Goal: Check status: Check status

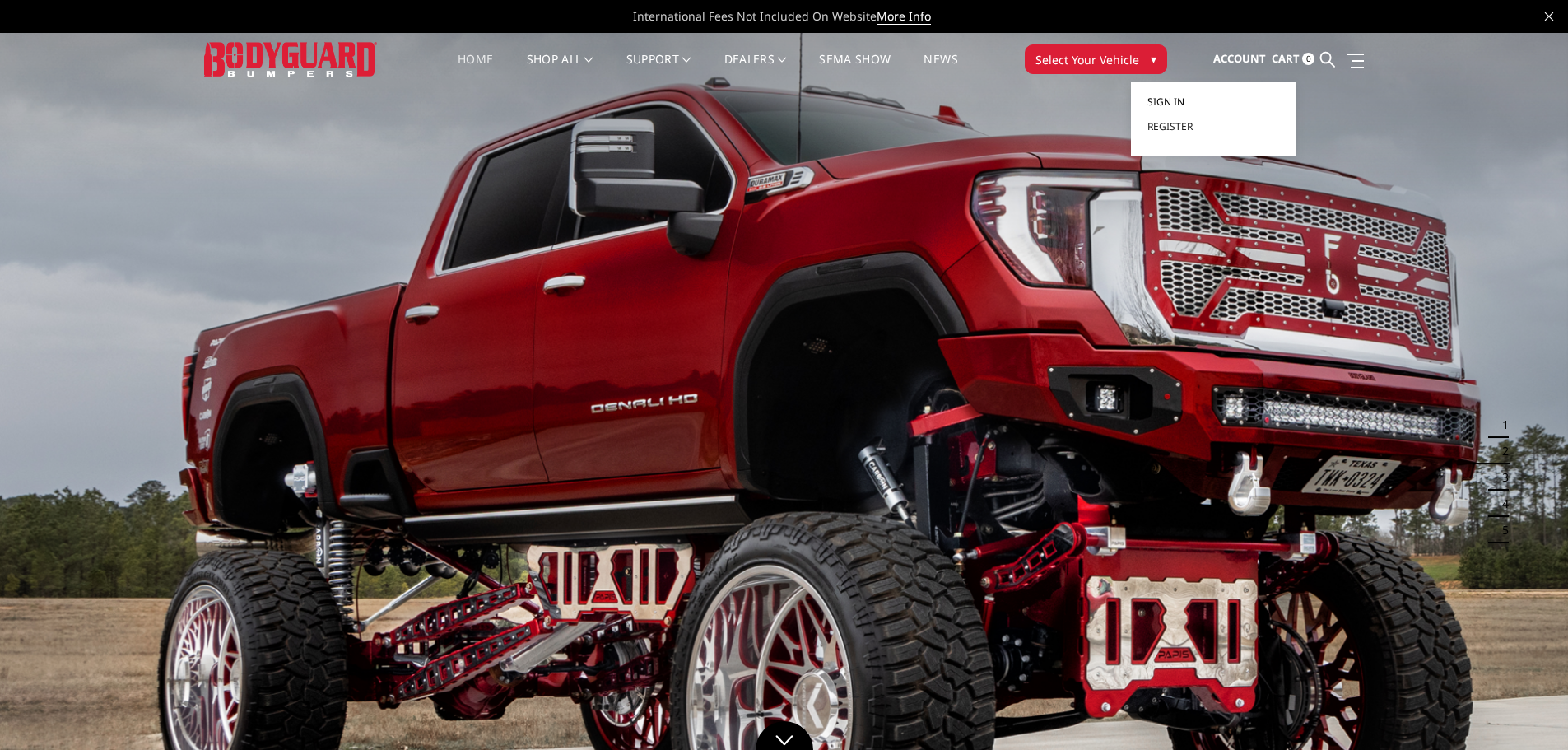
click at [1173, 104] on span "Sign in" at bounding box center [1166, 101] width 37 height 14
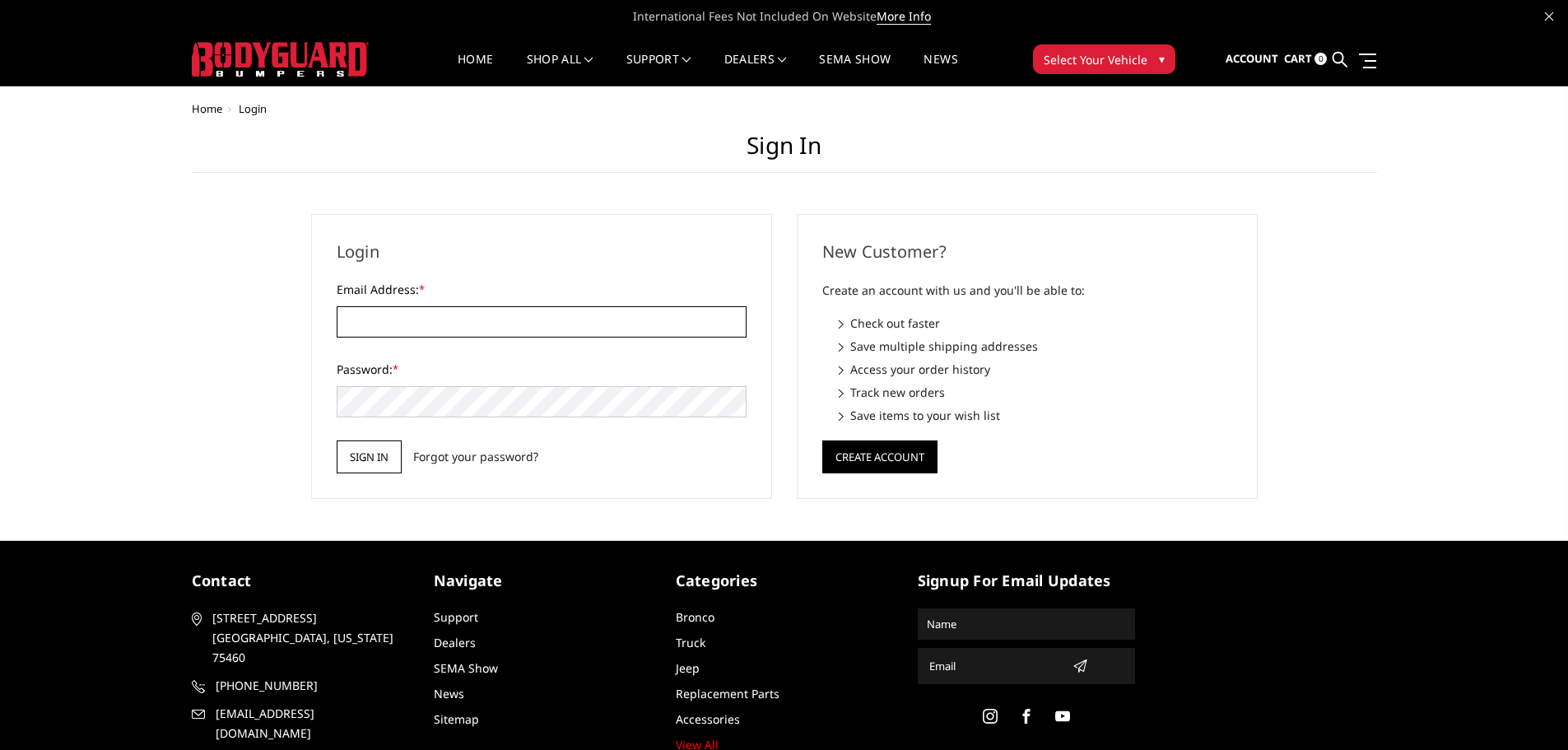
type input "[EMAIL_ADDRESS][DOMAIN_NAME]"
click at [358, 454] on input "Sign in" at bounding box center [369, 456] width 65 height 33
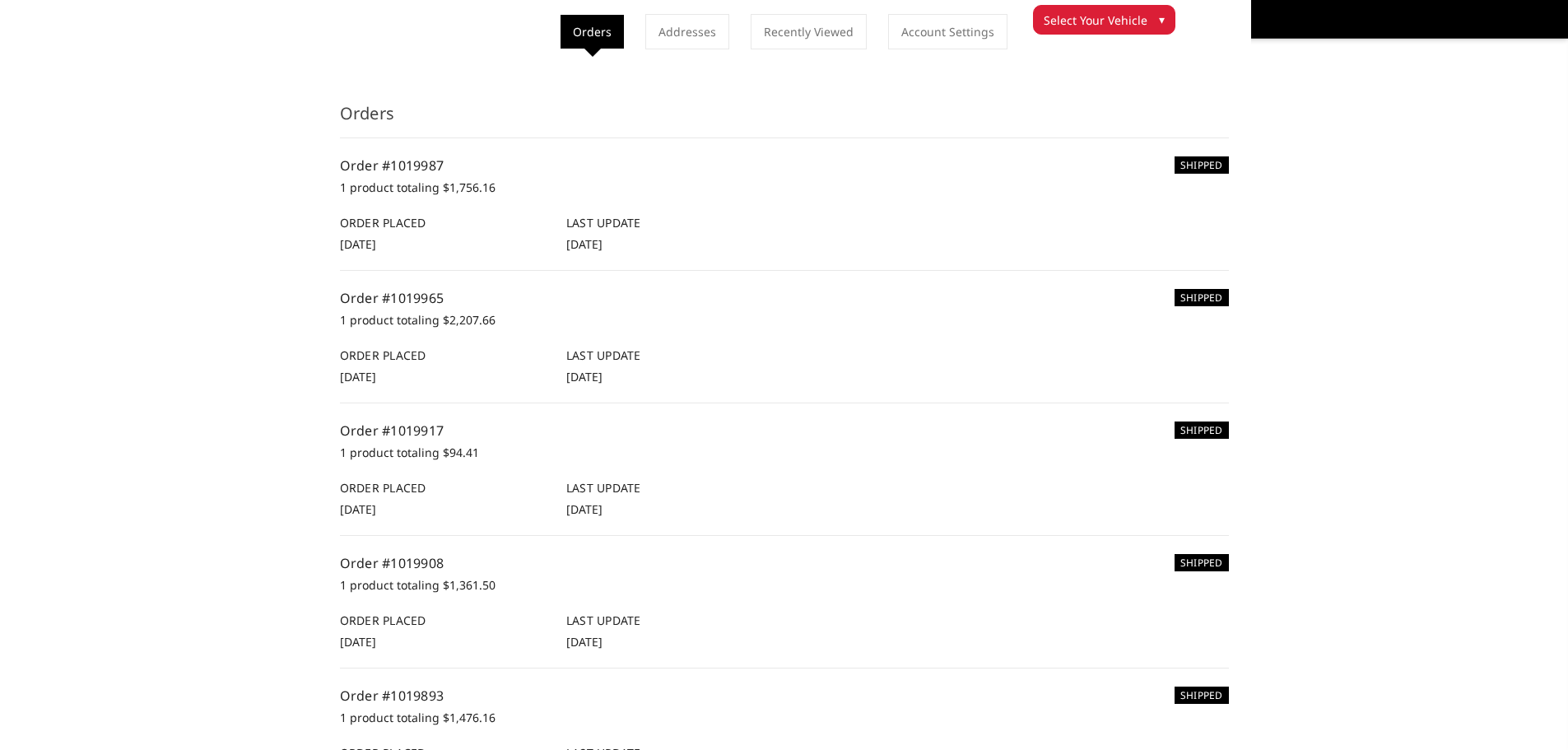
scroll to position [164, 0]
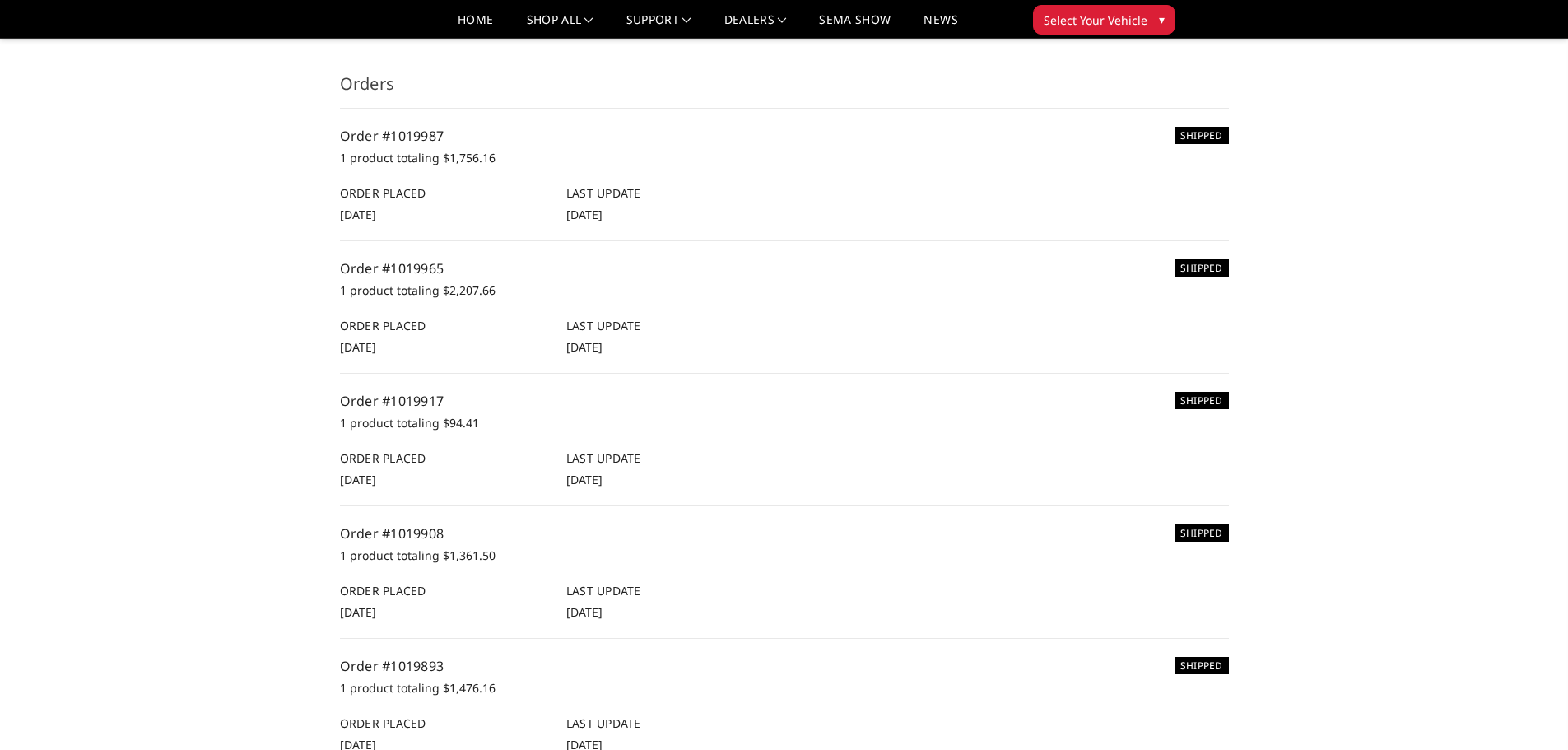
drag, startPoint x: 430, startPoint y: 268, endPoint x: 307, endPoint y: 279, distance: 123.5
click at [263, 271] on div "Home Your Account Your Orders Orders Orders Addresses Recently Viewed Account S…" at bounding box center [784, 679] width 1185 height 1580
click at [402, 266] on link "Order #1019965" at bounding box center [392, 268] width 105 height 18
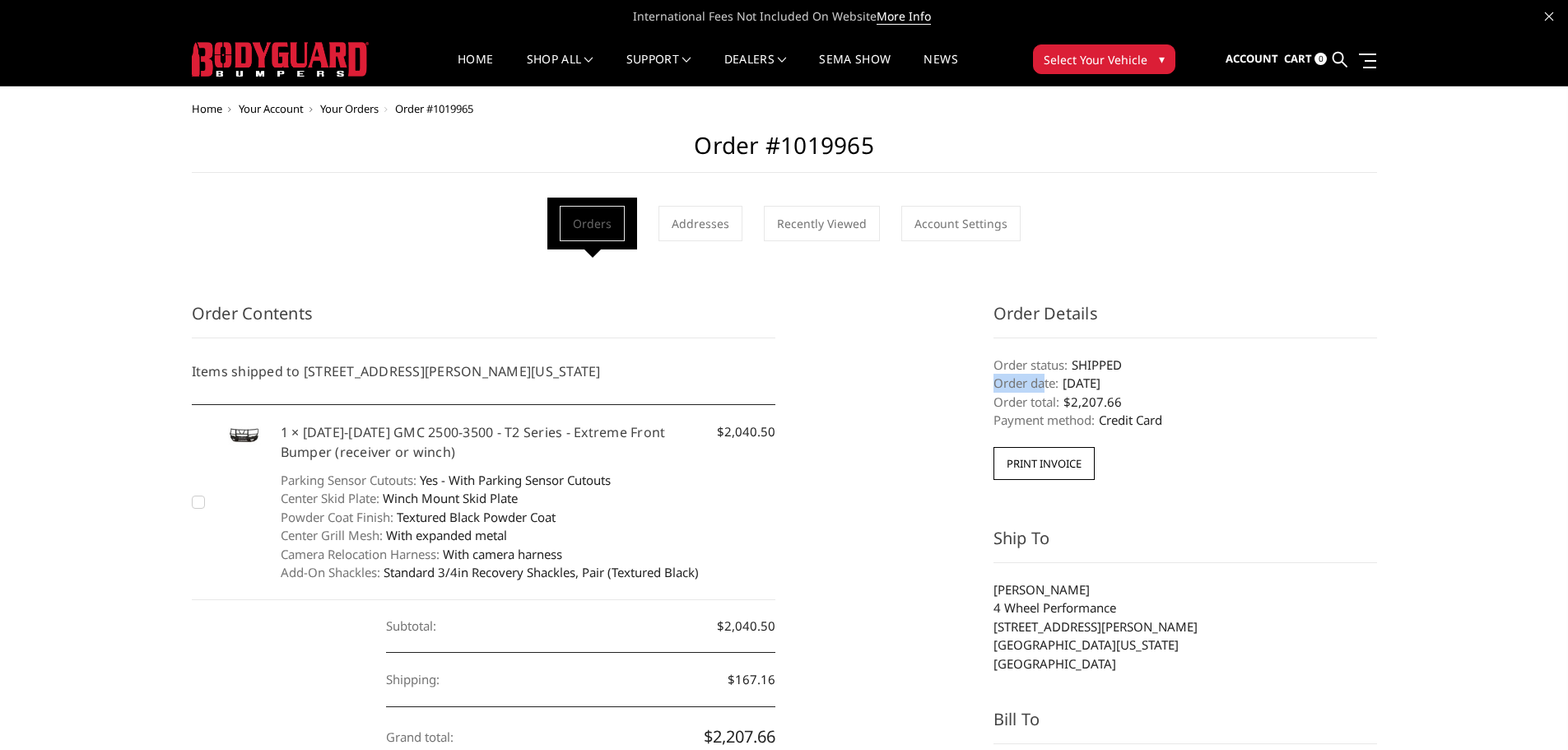
drag, startPoint x: 1045, startPoint y: 377, endPoint x: 1137, endPoint y: 368, distance: 92.4
click at [1138, 368] on dl "Order status: SHIPPED Order date: [DATE] Order total: $2,207.66 Payment method:…" at bounding box center [1185, 393] width 384 height 74
click at [1116, 376] on dd "[DATE]" at bounding box center [1185, 383] width 384 height 19
drag, startPoint x: 1116, startPoint y: 360, endPoint x: 1146, endPoint y: 379, distance: 35.5
click at [1143, 379] on dl "Order status: SHIPPED Order date: [DATE] Order total: $2,207.66 Payment method:…" at bounding box center [1185, 393] width 384 height 74
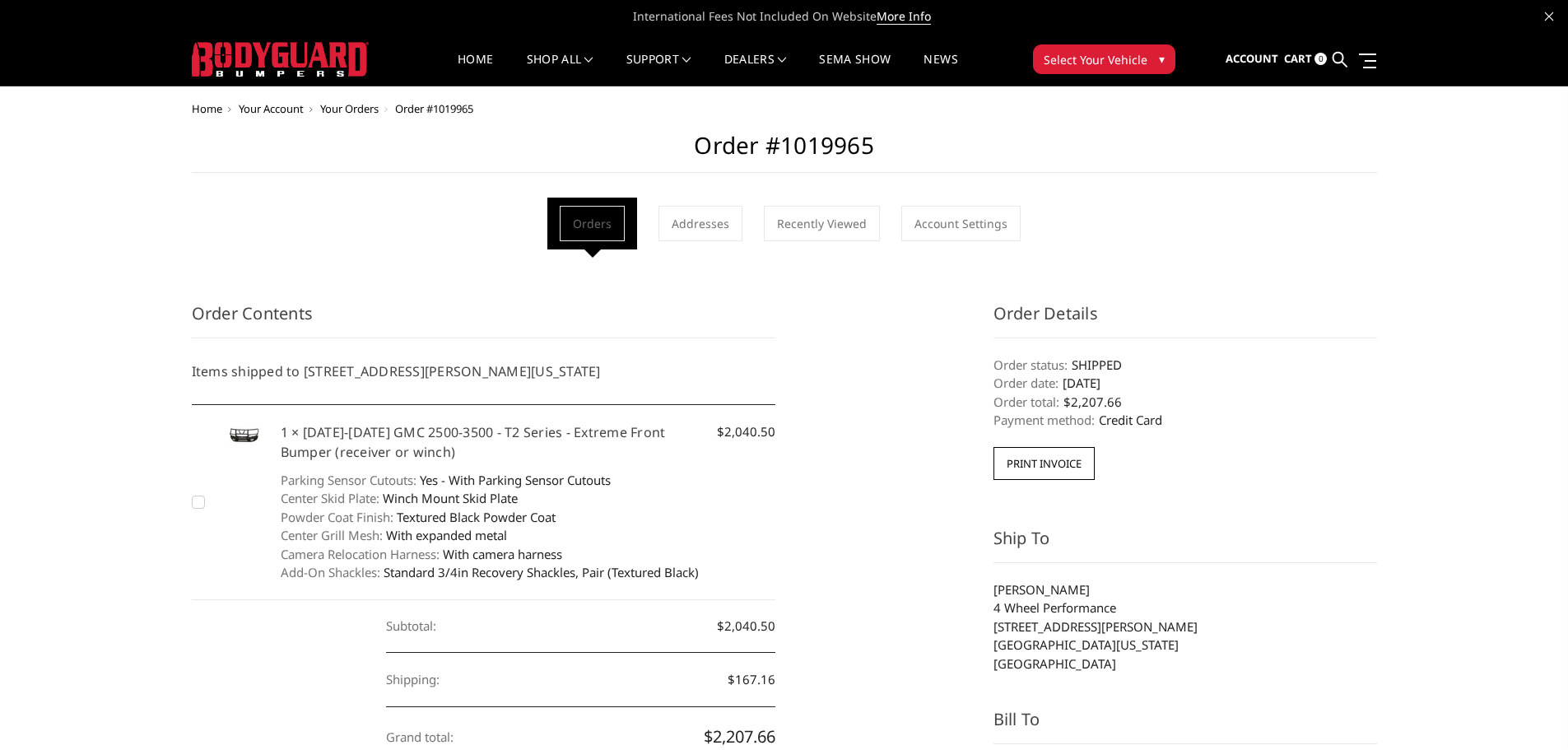
click at [1147, 379] on dd "[DATE]" at bounding box center [1185, 383] width 384 height 19
drag, startPoint x: 1157, startPoint y: 385, endPoint x: 1060, endPoint y: 380, distance: 97.1
click at [1061, 380] on dd "[DATE]" at bounding box center [1185, 383] width 384 height 19
click at [1059, 380] on dt "Order date:" at bounding box center [1026, 383] width 65 height 19
